Goal: Navigation & Orientation: Find specific page/section

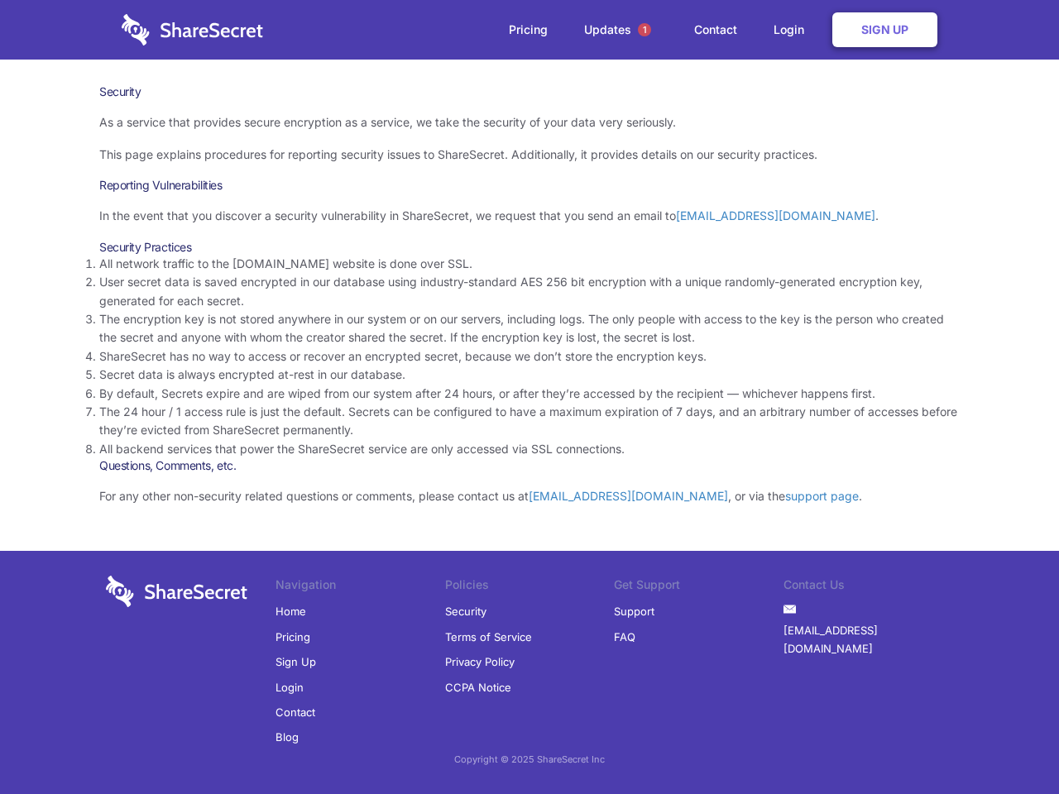
click at [529, 397] on li "By default, Secrets expire and are wiped from our system after 24 hours, or aft…" at bounding box center [529, 394] width 860 height 18
click at [644, 30] on span "1" at bounding box center [644, 29] width 13 height 13
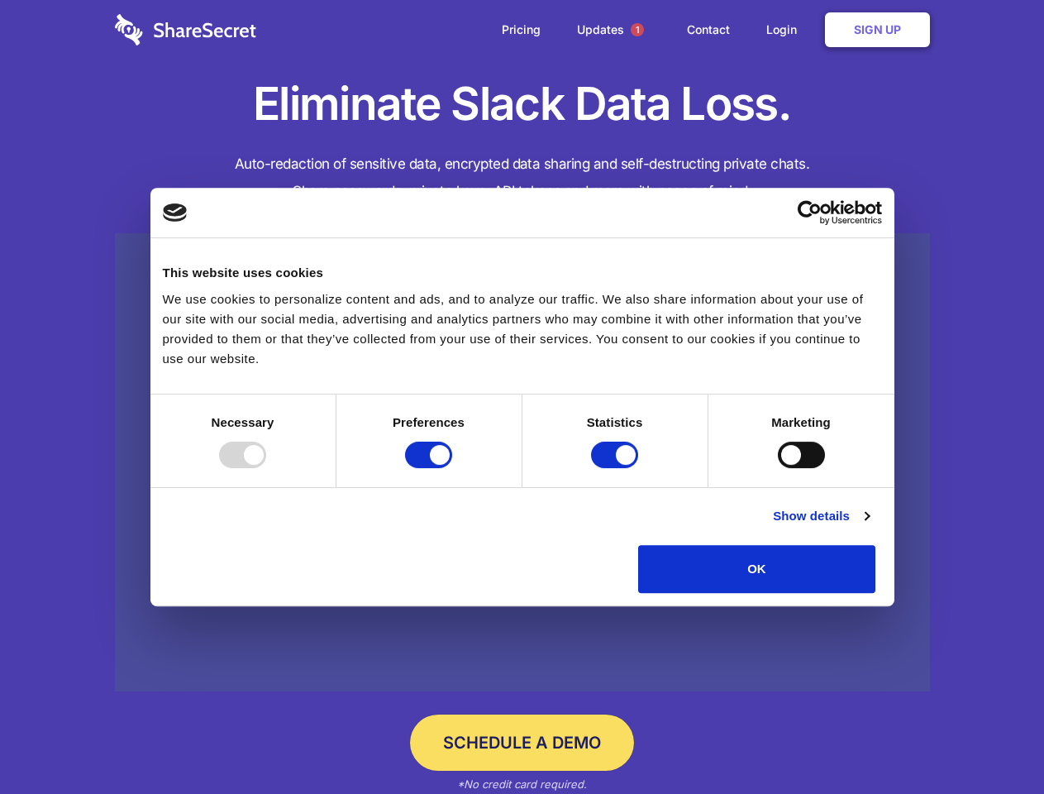
click at [266, 468] on div at bounding box center [242, 455] width 47 height 26
click at [452, 468] on input "Preferences" at bounding box center [428, 455] width 47 height 26
checkbox input "false"
click at [617, 468] on input "Statistics" at bounding box center [614, 455] width 47 height 26
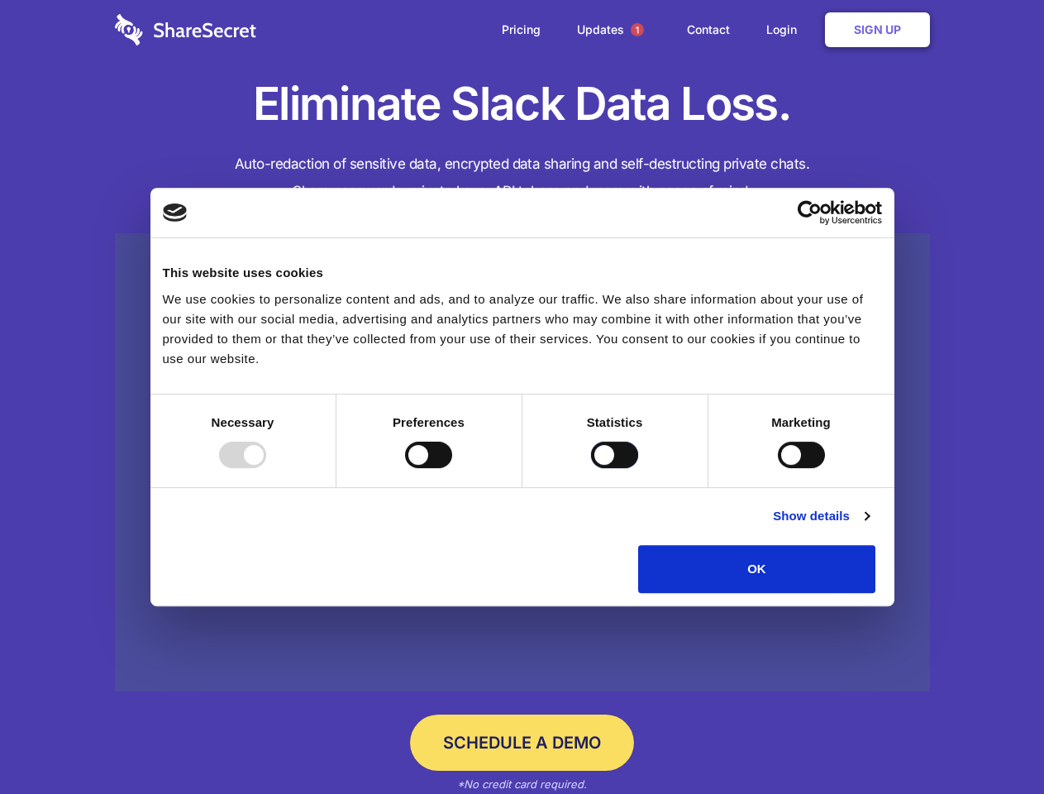
checkbox input "false"
click at [778, 468] on input "Marketing" at bounding box center [801, 455] width 47 height 26
checkbox input "true"
click at [869, 526] on link "Show details" at bounding box center [821, 516] width 96 height 20
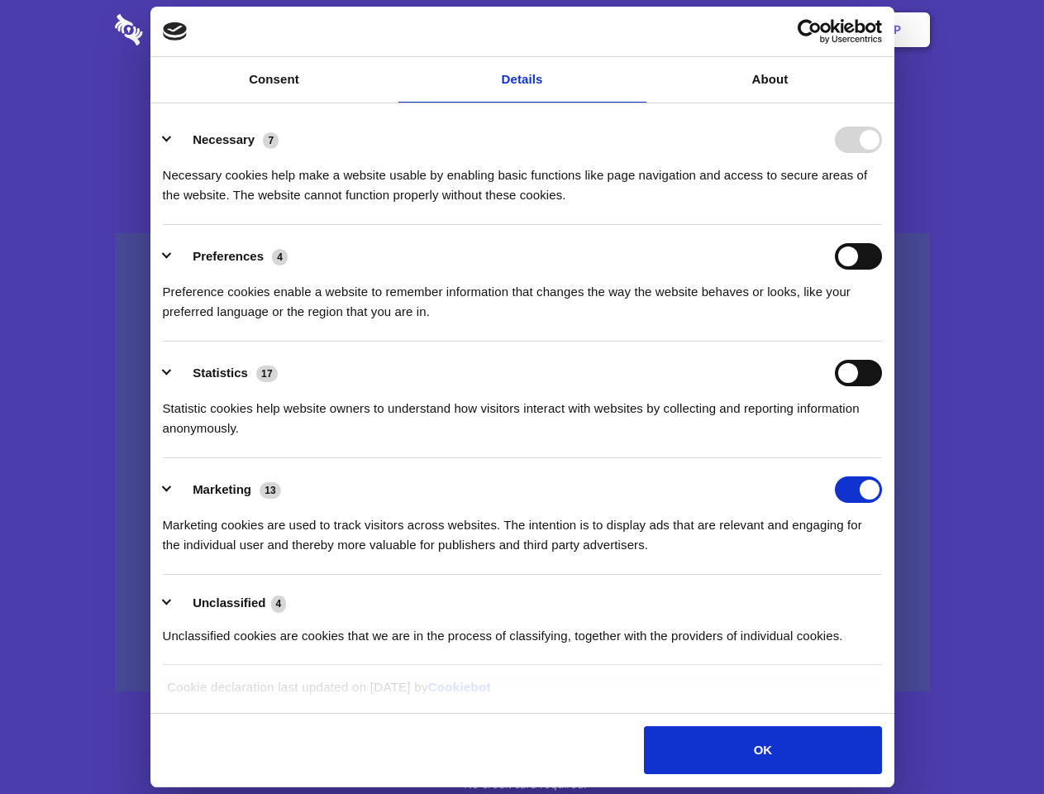
click at [882, 205] on div "Necessary cookies help make a website usable by enabling basic functions like p…" at bounding box center [522, 179] width 719 height 52
click at [637, 30] on span "1" at bounding box center [637, 29] width 13 height 13
